Goal: Information Seeking & Learning: Learn about a topic

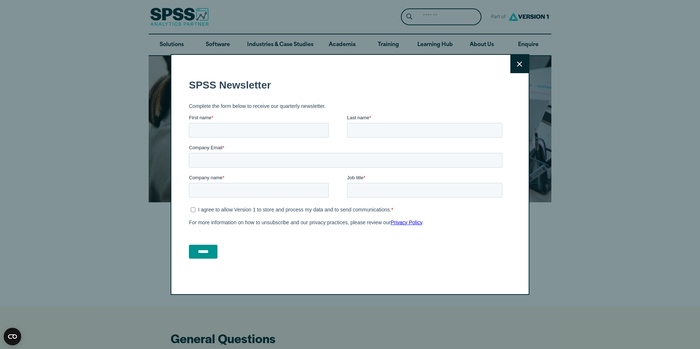
click at [517, 67] on icon at bounding box center [519, 63] width 5 height 5
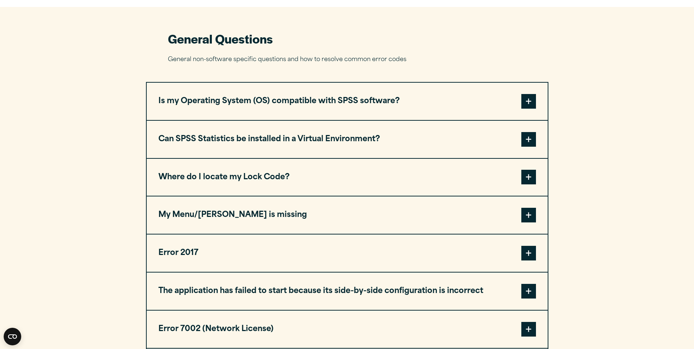
scroll to position [329, 0]
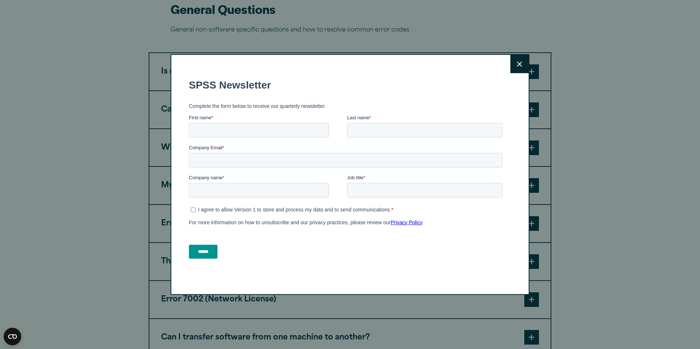
click at [521, 61] on button "Close" at bounding box center [519, 64] width 18 height 18
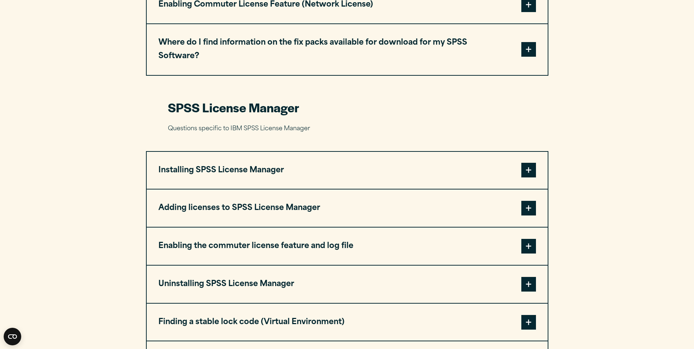
scroll to position [1281, 0]
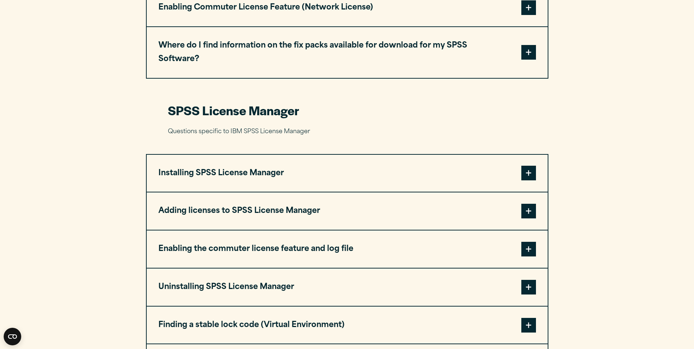
click at [531, 166] on span at bounding box center [528, 173] width 15 height 15
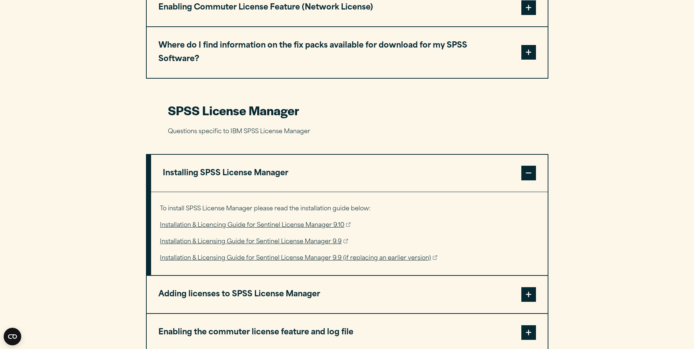
click at [531, 166] on span at bounding box center [528, 173] width 15 height 15
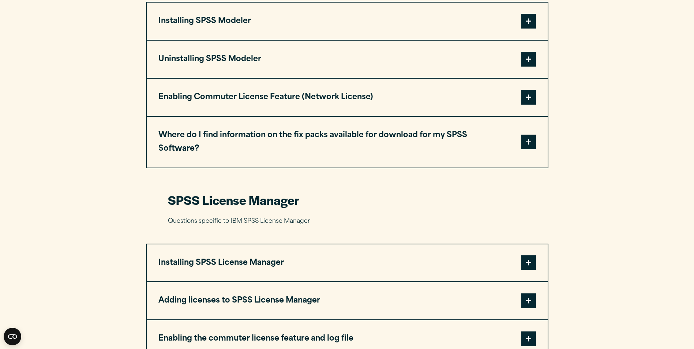
scroll to position [1098, 0]
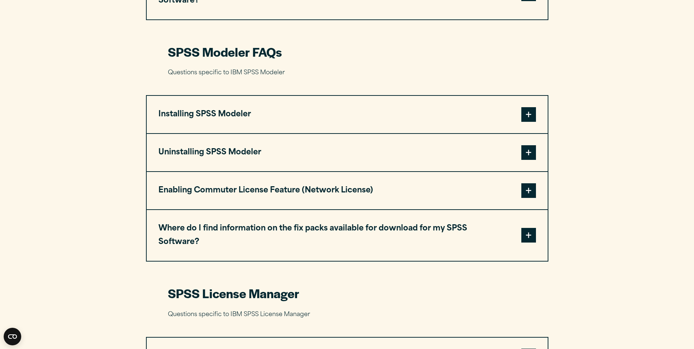
click at [531, 107] on span at bounding box center [528, 114] width 15 height 15
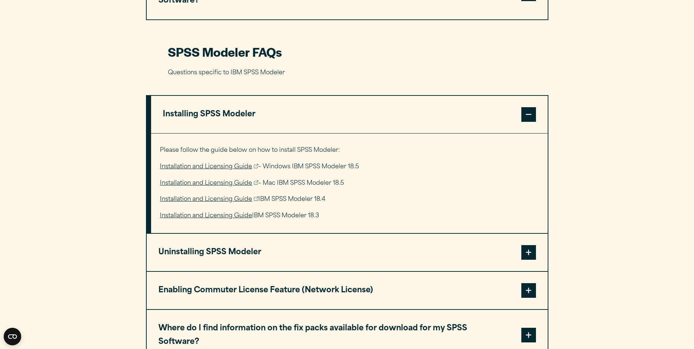
click at [530, 107] on span at bounding box center [528, 114] width 15 height 15
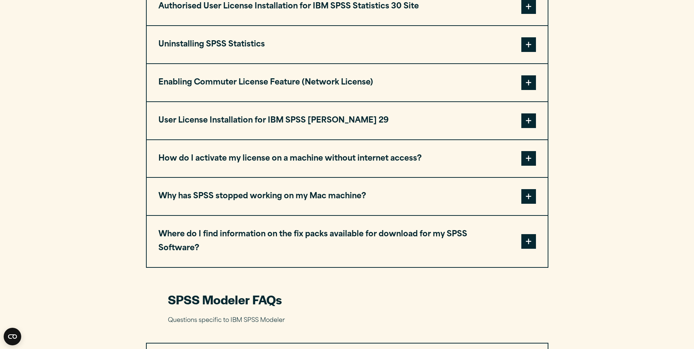
scroll to position [841, 0]
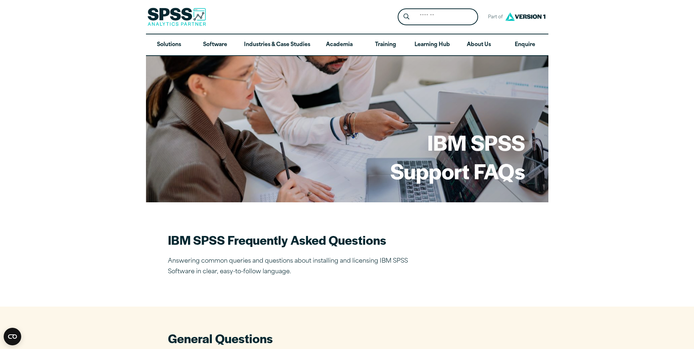
scroll to position [1156, 0]
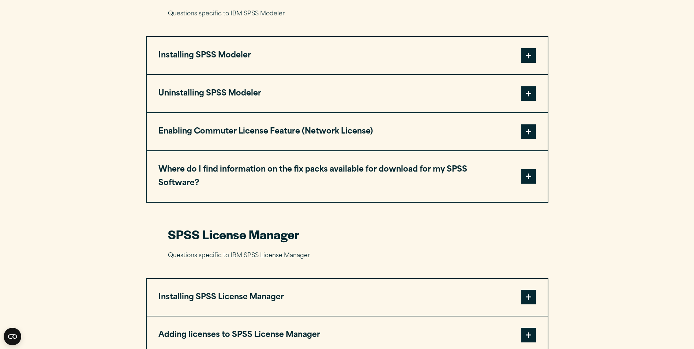
click at [531, 48] on span at bounding box center [528, 55] width 15 height 15
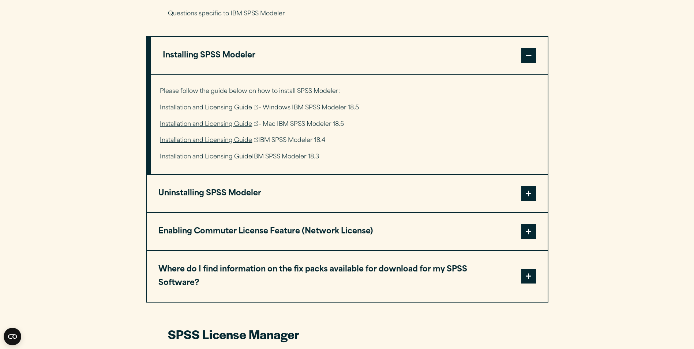
click at [533, 186] on span at bounding box center [528, 193] width 15 height 15
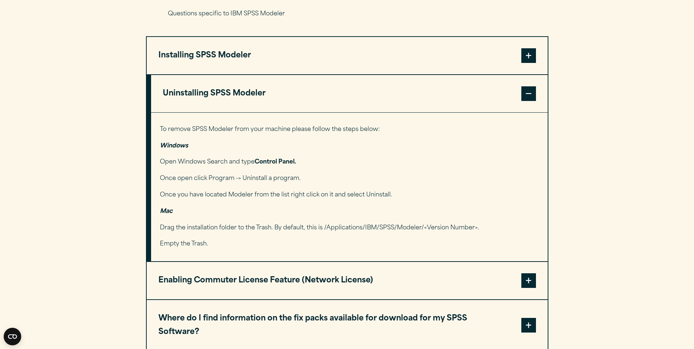
click at [528, 273] on span at bounding box center [528, 280] width 15 height 15
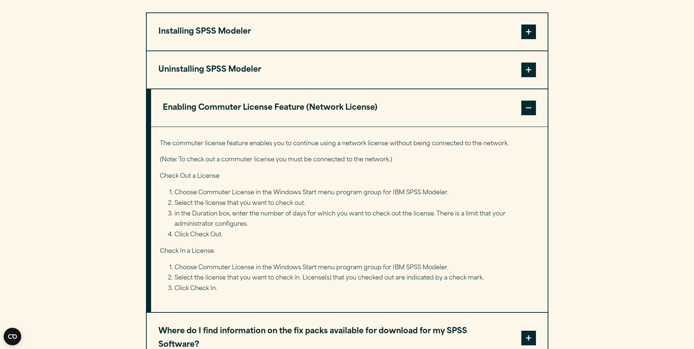
scroll to position [1193, 0]
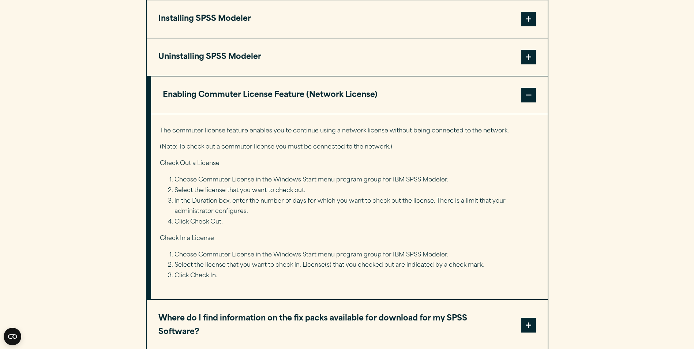
click at [526, 318] on span at bounding box center [528, 325] width 15 height 15
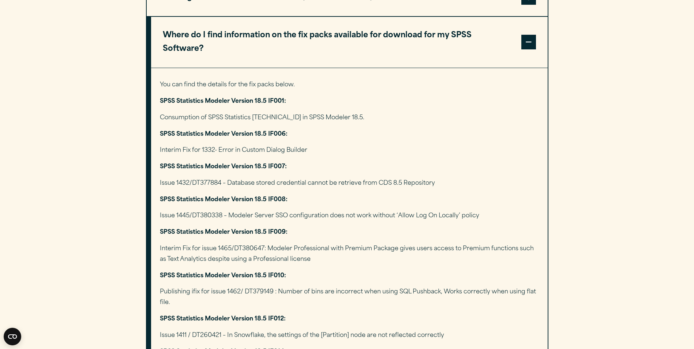
scroll to position [1303, 0]
